Goal: Find contact information: Obtain details needed to contact an individual or organization

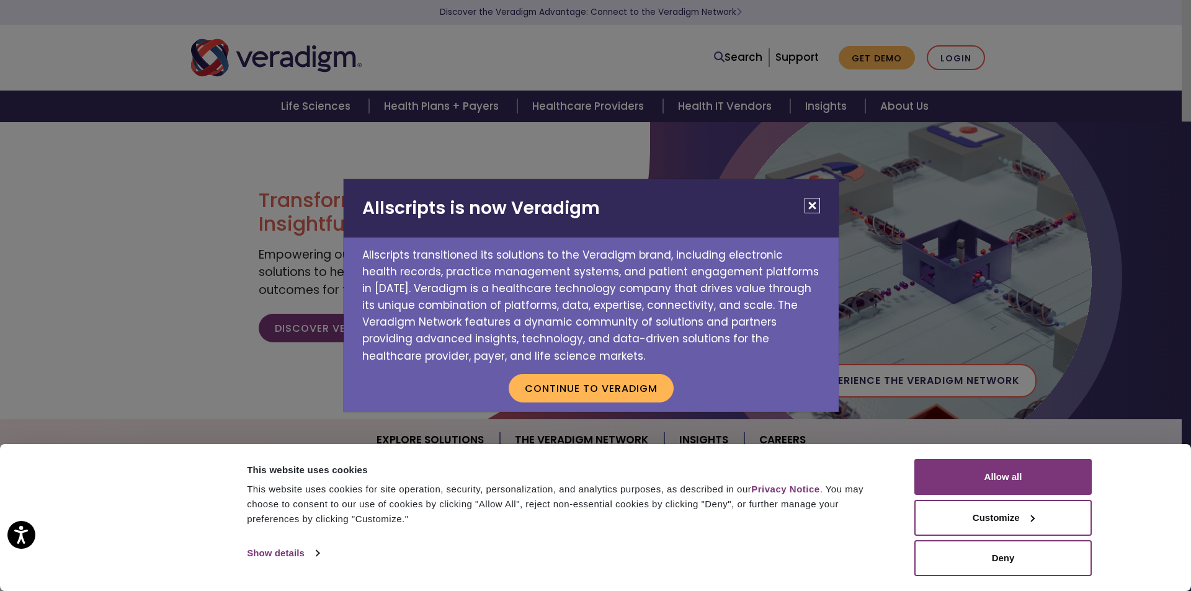
click at [809, 204] on button "Close" at bounding box center [813, 206] width 16 height 16
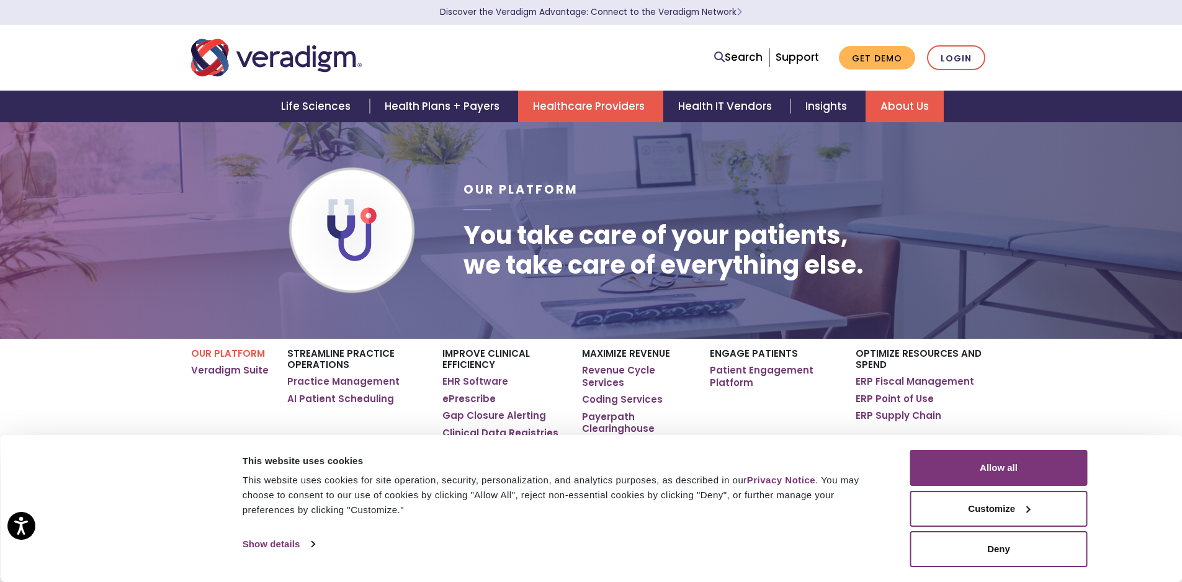
click at [895, 107] on link "About Us" at bounding box center [905, 107] width 78 height 32
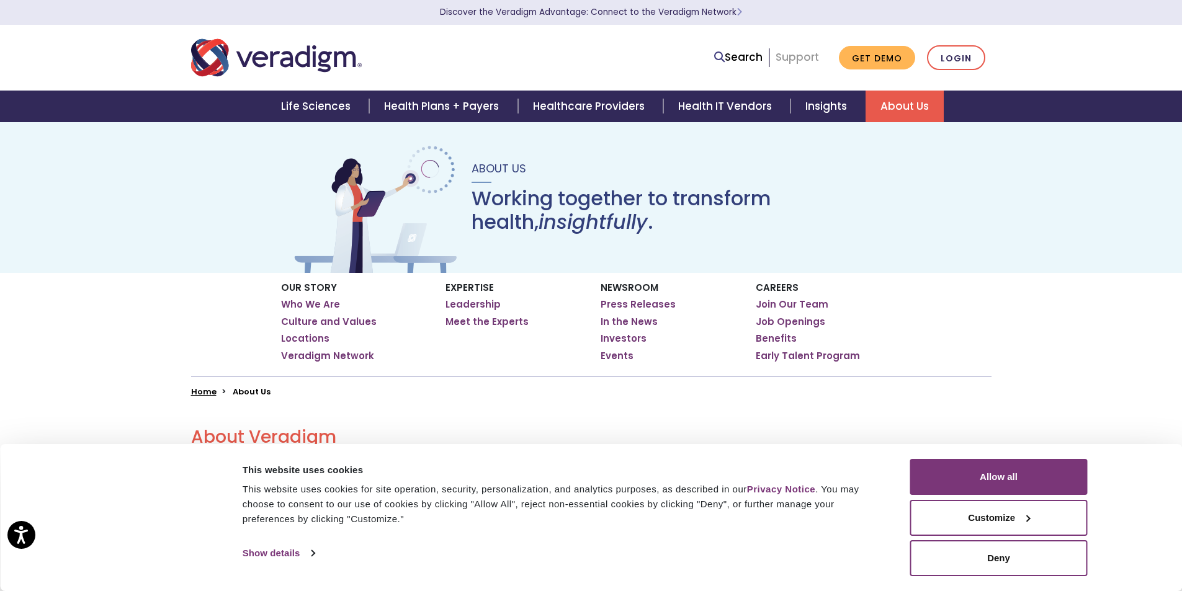
click at [811, 56] on link "Support" at bounding box center [797, 57] width 43 height 15
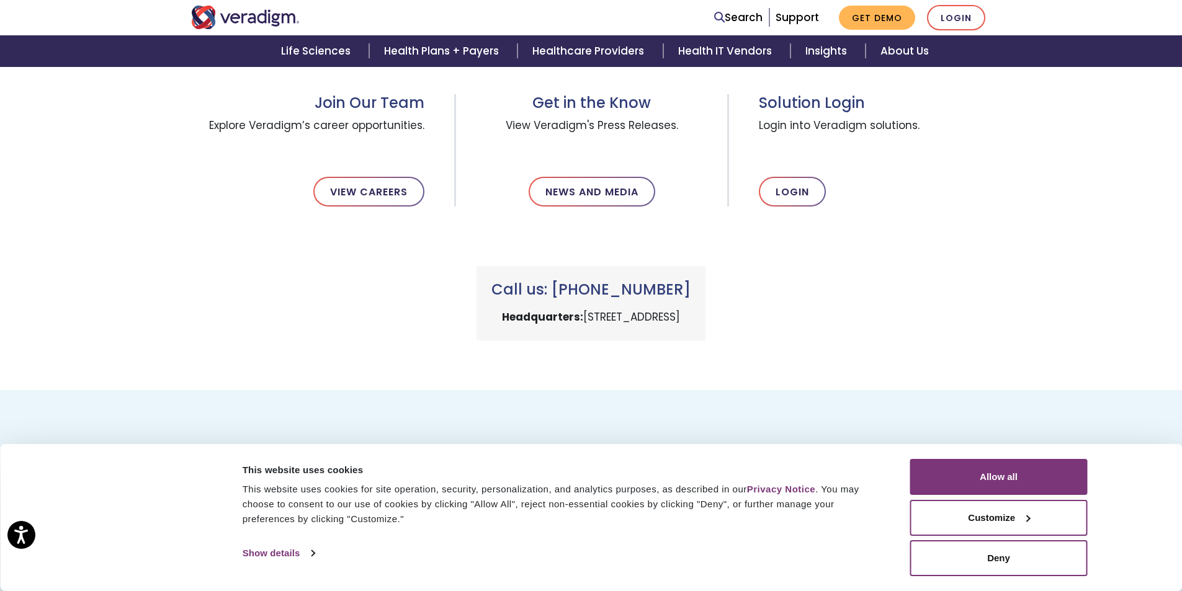
scroll to position [372, 0]
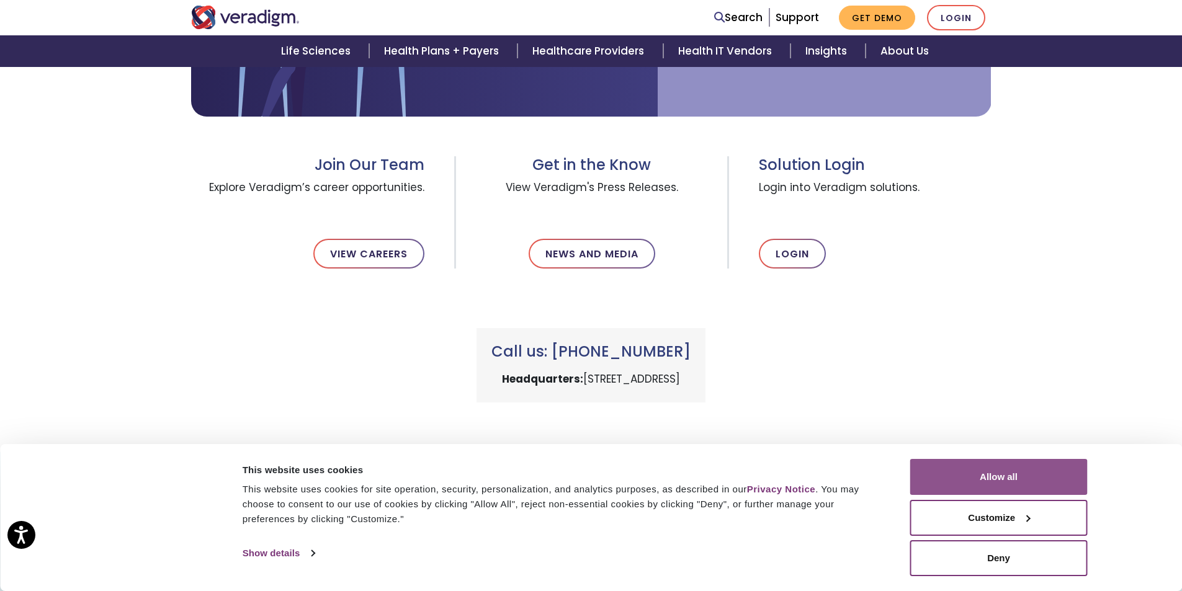
click at [1011, 470] on button "Allow all" at bounding box center [998, 477] width 177 height 36
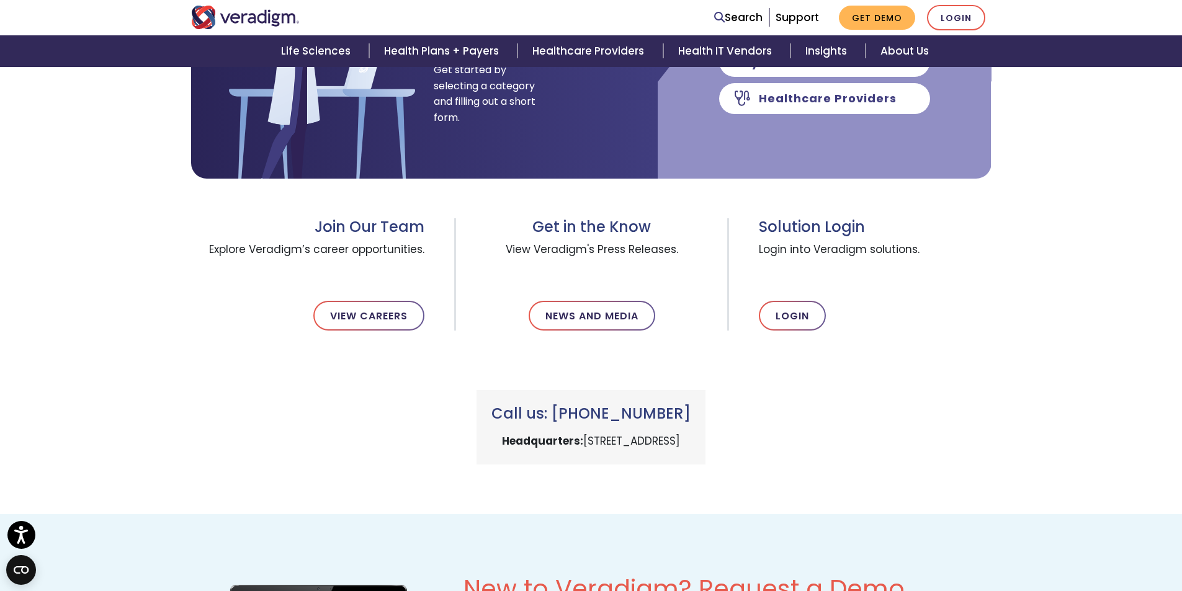
scroll to position [496, 0]
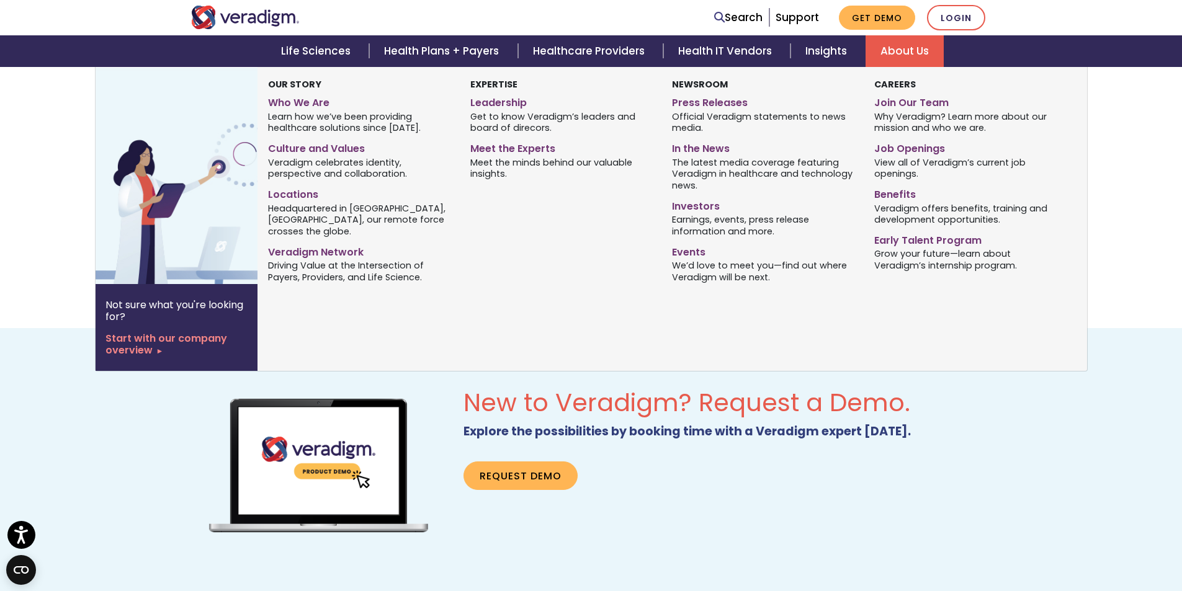
click at [894, 57] on link "About Us" at bounding box center [905, 51] width 78 height 32
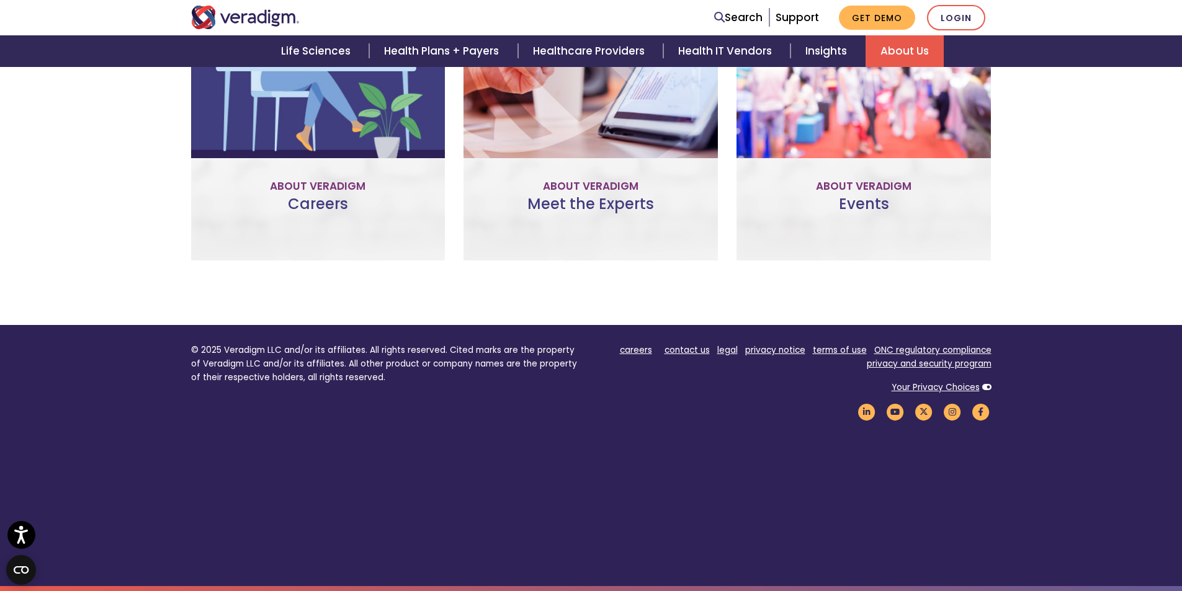
scroll to position [863, 0]
